Goal: Transaction & Acquisition: Purchase product/service

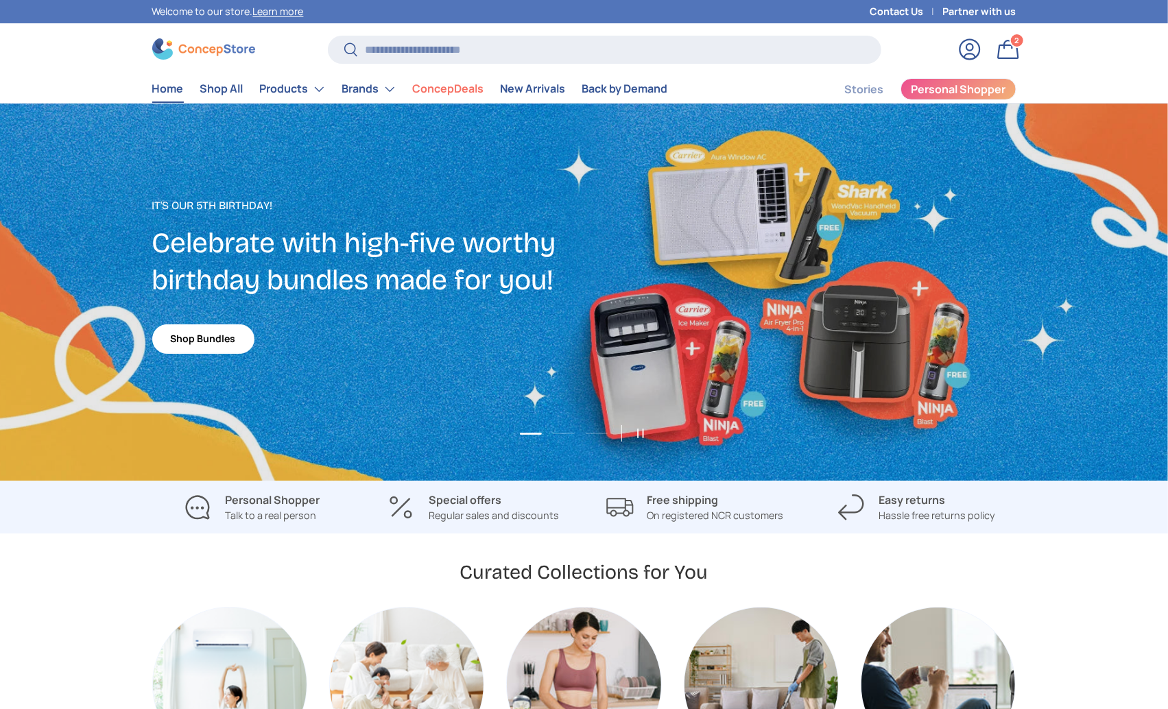
click at [1003, 49] on link "Bag 2 2 items" at bounding box center [1008, 49] width 30 height 30
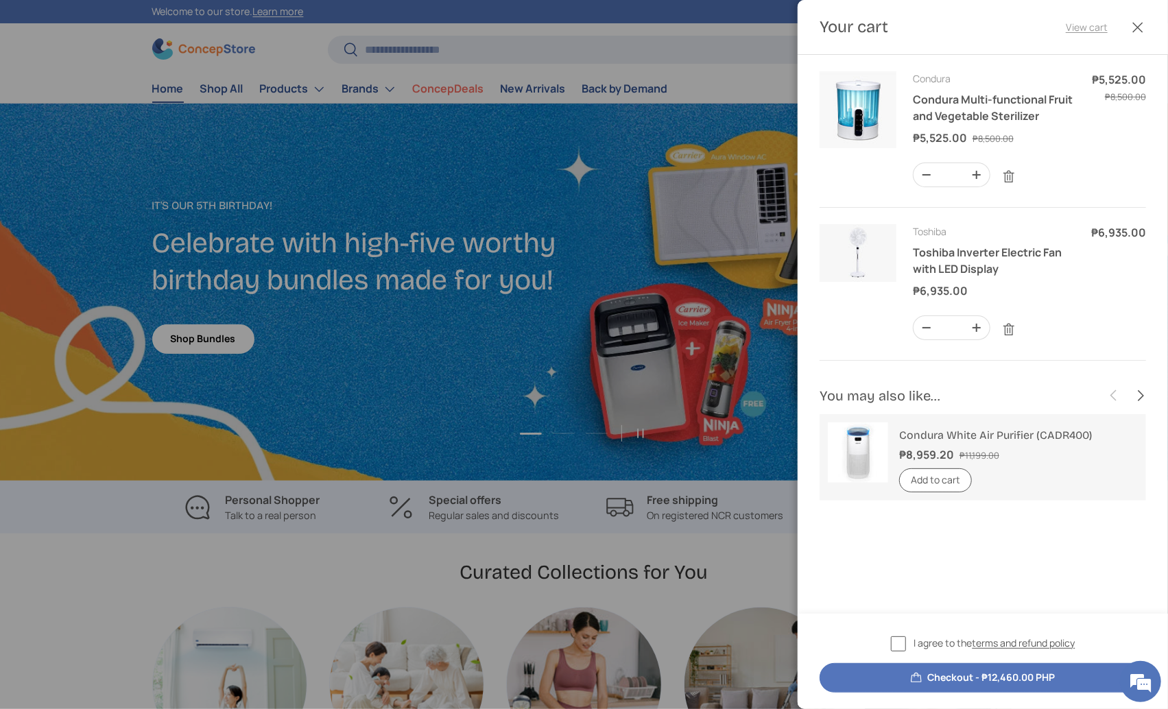
click at [1095, 28] on link "View cart" at bounding box center [1087, 27] width 42 height 14
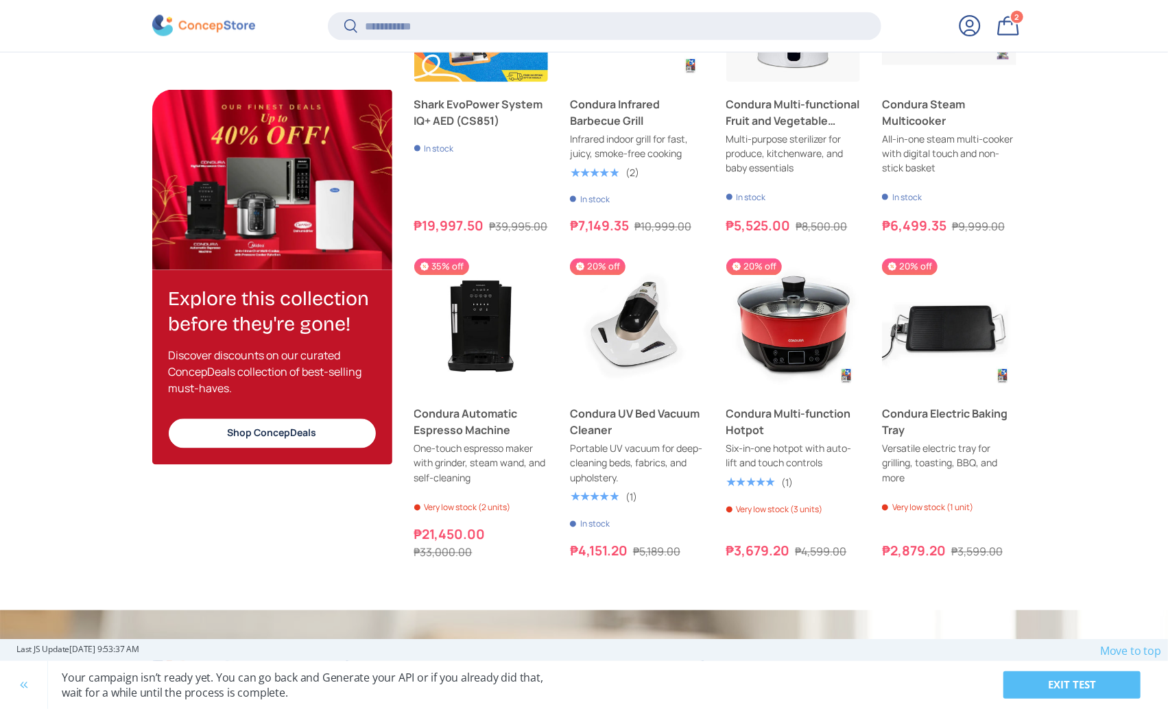
scroll to position [1546, 0]
